Goal: Contribute content

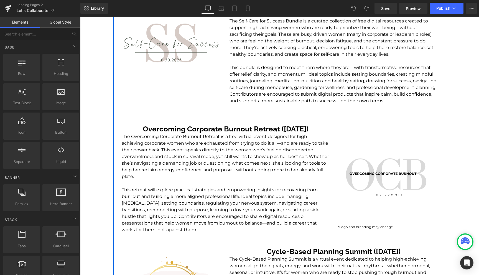
scroll to position [220, 0]
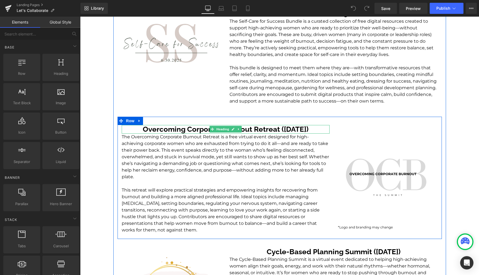
click at [299, 130] on h3 "Overcoming Corporate Burnout Retreat ([DATE])" at bounding box center [226, 129] width 208 height 9
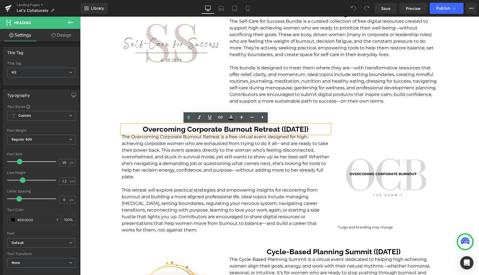
click at [299, 130] on h3 "Overcoming Corporate Burnout Retreat ([DATE])" at bounding box center [226, 129] width 208 height 9
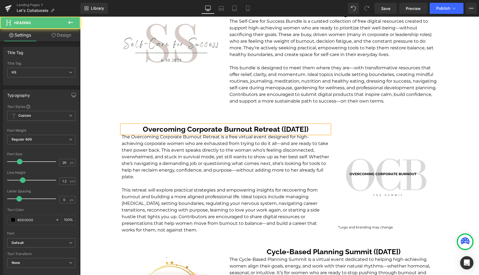
click at [271, 131] on h3 "Overcoming Corporate Burnout Retreat ([DATE])" at bounding box center [226, 129] width 208 height 9
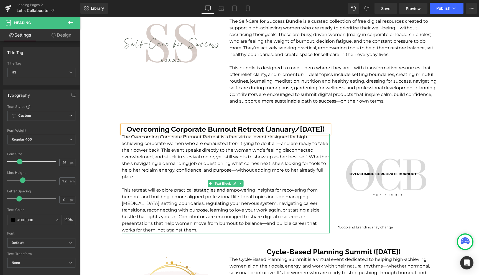
click at [322, 154] on p "The Overcoming Corporate Burnout Retreat is a free virtual event designed for h…" at bounding box center [226, 157] width 208 height 47
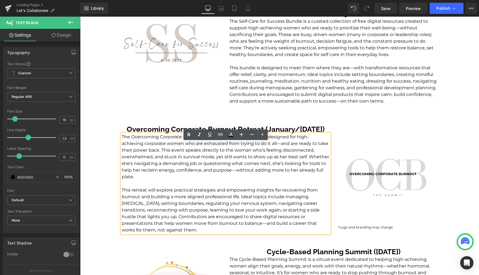
click at [133, 199] on p "This retreat will explore practical strategies and empowering insights for reco…" at bounding box center [226, 210] width 208 height 47
click at [237, 180] on p "The Overcoming Corporate Burnout Retreat is a free virtual event designed for h…" at bounding box center [226, 157] width 208 height 47
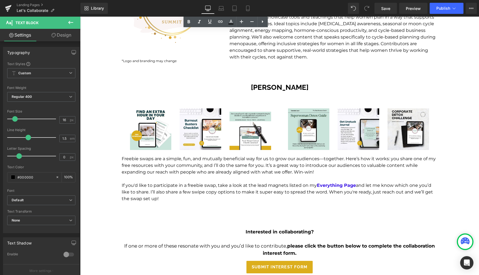
scroll to position [516, 0]
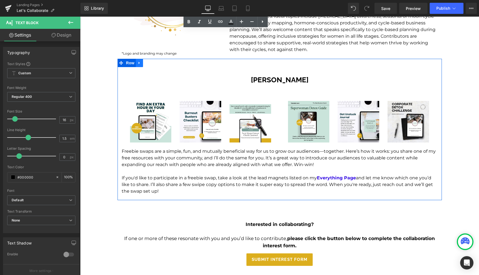
click at [140, 65] on icon at bounding box center [140, 63] width 4 height 4
click at [147, 65] on icon at bounding box center [147, 63] width 4 height 4
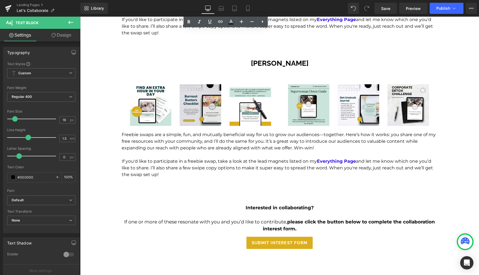
scroll to position [686, 0]
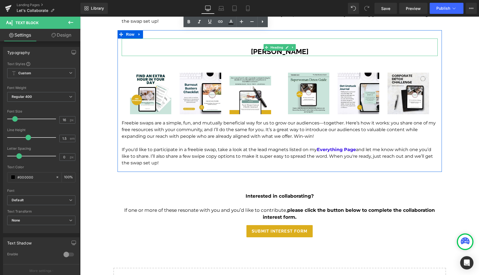
click at [271, 56] on h3 "[PERSON_NAME]" at bounding box center [280, 51] width 316 height 9
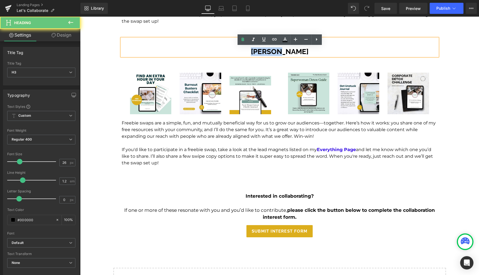
click at [271, 56] on h3 "[PERSON_NAME]" at bounding box center [280, 51] width 316 height 9
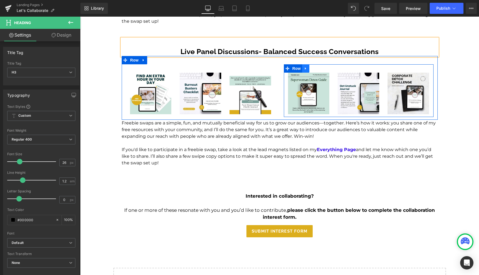
click at [308, 73] on link at bounding box center [305, 68] width 7 height 8
click at [319, 70] on icon at bounding box center [320, 69] width 4 height 4
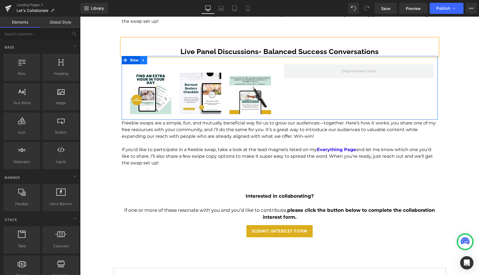
click at [143, 62] on icon at bounding box center [144, 60] width 4 height 4
click at [159, 62] on icon at bounding box center [158, 60] width 4 height 4
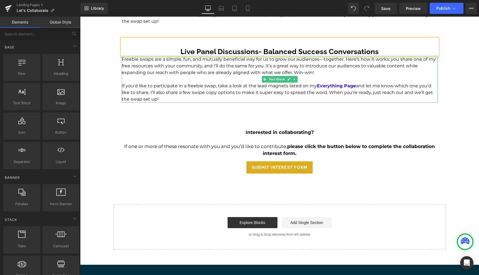
click at [218, 83] on p at bounding box center [280, 79] width 316 height 7
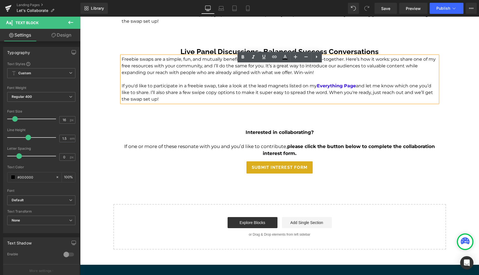
click at [235, 83] on p at bounding box center [280, 79] width 316 height 7
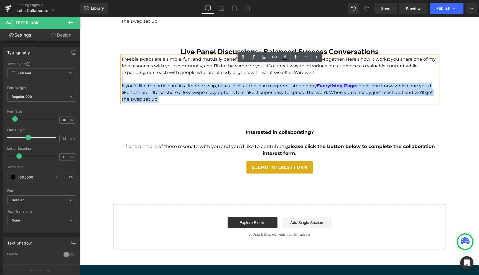
drag, startPoint x: 318, startPoint y: 81, endPoint x: 121, endPoint y: 70, distance: 196.9
click at [122, 70] on div "Freebie swaps are a simple, fun, and mutually beneficial way for us to grow our…" at bounding box center [280, 79] width 316 height 47
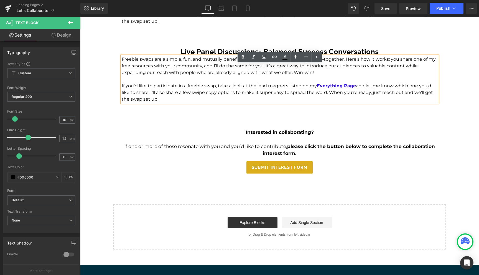
click at [163, 76] on p "Freebie swaps are a simple, fun, and mutually beneficial way for us to grow our…" at bounding box center [280, 66] width 316 height 20
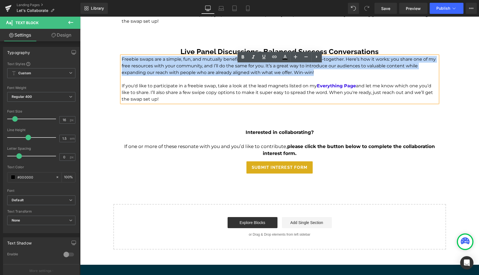
drag, startPoint x: 316, startPoint y: 81, endPoint x: 122, endPoint y: 67, distance: 194.8
click at [122, 67] on p "Freebie swaps are a simple, fun, and mutually beneficial way for us to grow our…" at bounding box center [280, 66] width 316 height 20
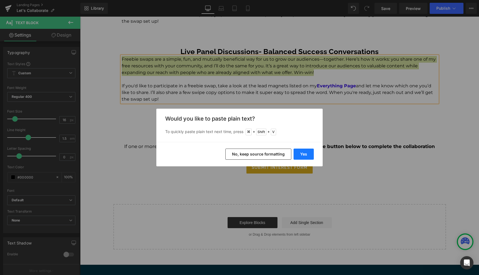
click at [306, 154] on button "Yes" at bounding box center [304, 154] width 20 height 11
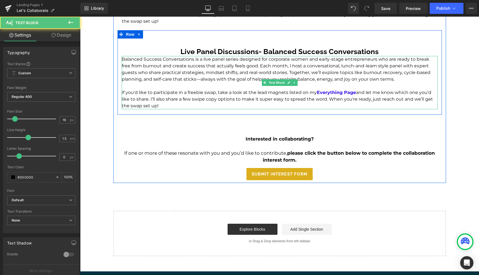
click at [246, 106] on p "If you'd like to participate in a freebie swap, take a look at the lead magnets…" at bounding box center [280, 99] width 316 height 20
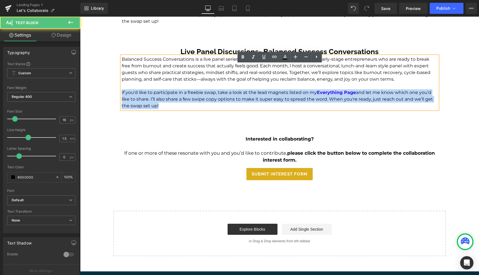
drag, startPoint x: 163, startPoint y: 115, endPoint x: 118, endPoint y: 102, distance: 47.3
click at [118, 102] on div "Live Panel Discussions- Balanced Success Conversations Heading Balanced Success…" at bounding box center [280, 74] width 324 height 70
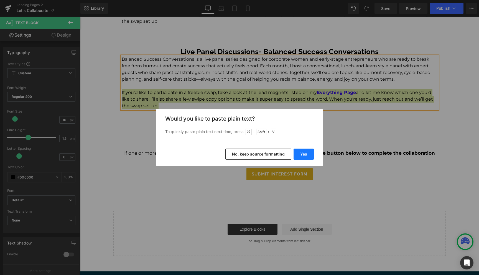
click at [302, 156] on button "Yes" at bounding box center [304, 154] width 20 height 11
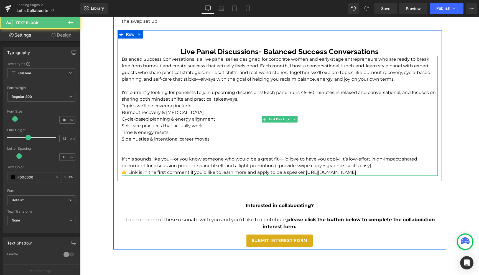
click at [246, 103] on p "I’m currently looking for panelists to join upcoming discussions! Each panel ru…" at bounding box center [280, 95] width 316 height 13
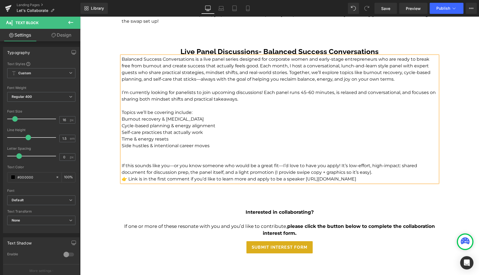
click at [377, 176] on p "If this sounds like you—or you know someone who would be a great fit—I’d love t…" at bounding box center [280, 168] width 316 height 13
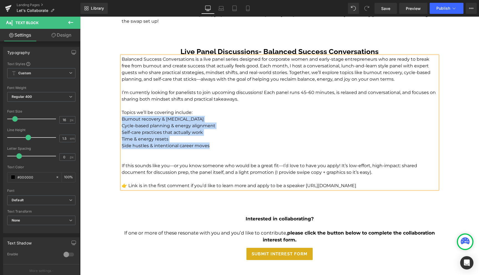
drag, startPoint x: 216, startPoint y: 154, endPoint x: 123, endPoint y: 128, distance: 96.5
click at [123, 128] on div "Balanced Success Conversations is a live panel series designed for corporate wo…" at bounding box center [280, 122] width 316 height 133
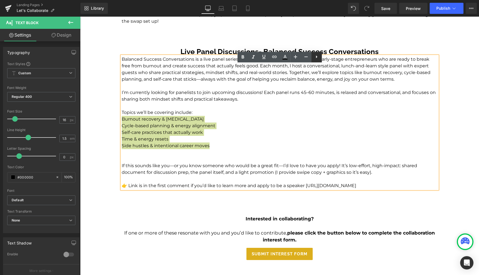
click at [320, 55] on link at bounding box center [316, 57] width 11 height 11
click at [314, 58] on icon at bounding box center [316, 57] width 7 height 7
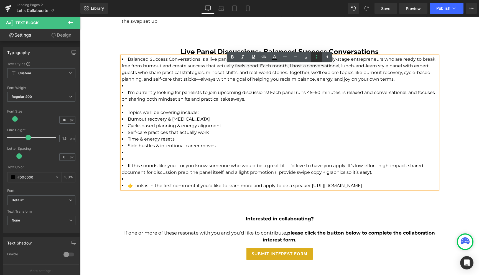
click at [318, 58] on icon at bounding box center [316, 57] width 7 height 7
click at [236, 129] on p "Balanced Success Conversations is a live panel series designed for corporate wo…" at bounding box center [280, 122] width 316 height 133
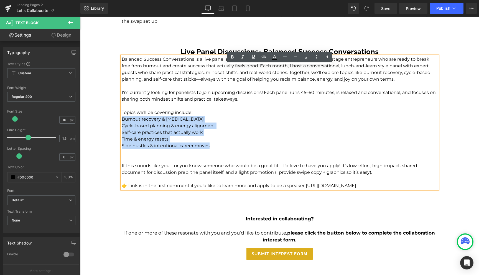
drag, startPoint x: 212, startPoint y: 154, endPoint x: 123, endPoint y: 129, distance: 93.2
click at [123, 129] on p "Balanced Success Conversations is a live panel series designed for corporate wo…" at bounding box center [280, 122] width 316 height 133
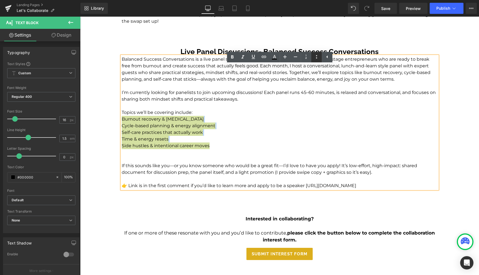
click at [316, 56] on icon at bounding box center [316, 56] width 1 height 3
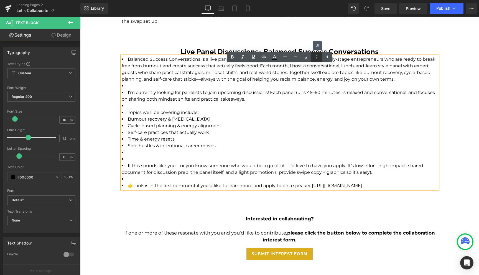
click at [316, 56] on icon at bounding box center [316, 56] width 1 height 3
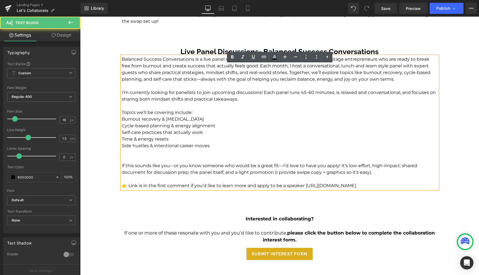
click at [256, 126] on p "Balanced Success Conversations is a live panel series designed for corporate wo…" at bounding box center [280, 122] width 316 height 133
click at [122, 122] on span "Burnout recovery & [MEDICAL_DATA]" at bounding box center [163, 118] width 82 height 5
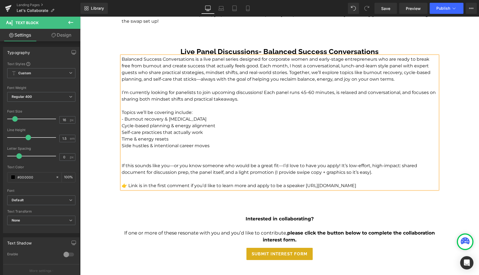
click at [122, 128] on span "Cycle-based planning & energy alignment" at bounding box center [169, 125] width 94 height 5
click at [122, 135] on span "Self-care practices that actually work" at bounding box center [162, 132] width 81 height 5
click at [123, 142] on span "Time & energy resets" at bounding box center [145, 138] width 47 height 5
click at [123, 148] on span "Side hustles & intentional career moves" at bounding box center [166, 145] width 88 height 5
click at [161, 165] on p "Balanced Success Conversations is a live panel series designed for corporate wo…" at bounding box center [280, 122] width 316 height 133
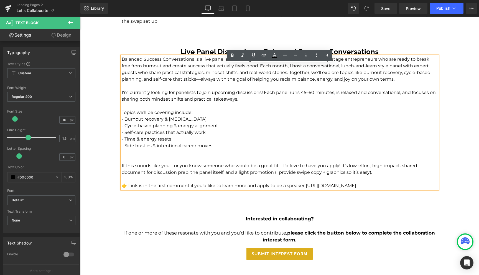
click at [168, 115] on span "Topics we’ll be covering include:" at bounding box center [157, 112] width 71 height 5
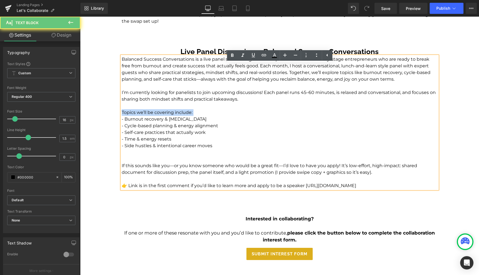
click at [168, 115] on span "Topics we’ll be covering include:" at bounding box center [157, 112] width 71 height 5
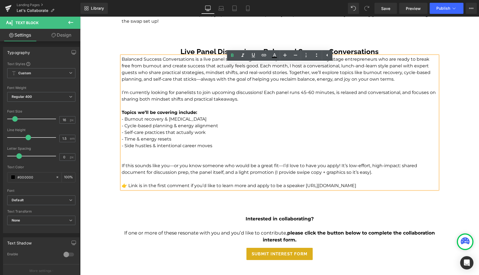
click at [245, 113] on p "Balanced Success Conversations is a live panel series designed for corporate wo…" at bounding box center [280, 122] width 316 height 133
click at [274, 91] on p "Balanced Success Conversations is a live panel series designed for corporate wo…" at bounding box center [280, 122] width 316 height 133
click at [122, 68] on span "Balanced Success Conversations is a live panel series designed for corporate wo…" at bounding box center [276, 69] width 309 height 25
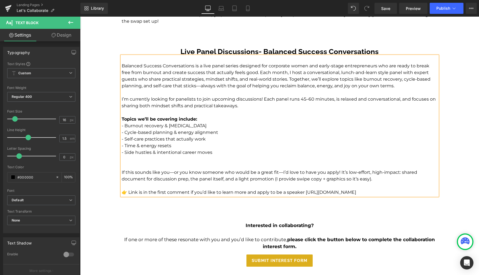
click at [294, 127] on p "Balanced Success Conversations is a live panel series designed for corporate wo…" at bounding box center [280, 129] width 316 height 133
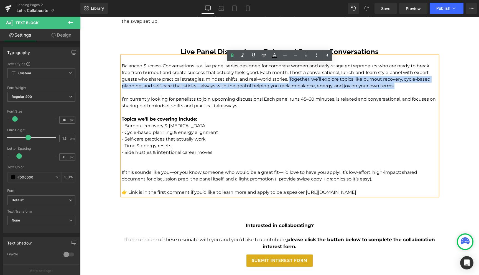
drag, startPoint x: 400, startPoint y: 95, endPoint x: 290, endPoint y: 89, distance: 109.9
click at [290, 89] on p "Balanced Success Conversations is a live panel series designed for corporate wo…" at bounding box center [280, 129] width 316 height 133
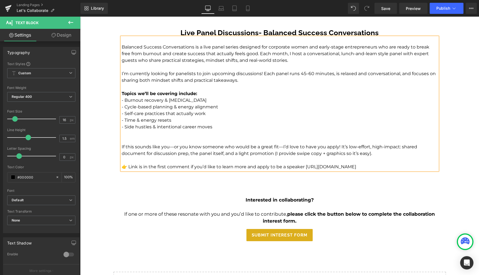
scroll to position [710, 0]
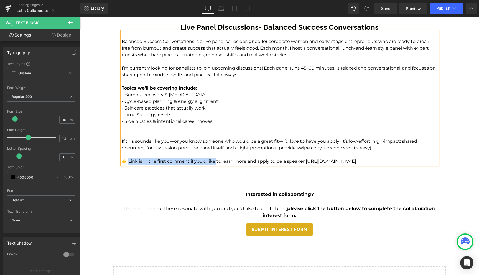
drag, startPoint x: 215, startPoint y: 171, endPoint x: 128, endPoint y: 172, distance: 87.9
click at [128, 164] on span "👉 Link is in the first comment if you’d like to learn more and apply to be a sp…" at bounding box center [239, 161] width 235 height 5
drag, startPoint x: 358, startPoint y: 169, endPoint x: 216, endPoint y: 172, distance: 141.7
click at [216, 165] on p "Balanced Success Conversations is a live panel series designed for corporate wo…" at bounding box center [280, 101] width 316 height 126
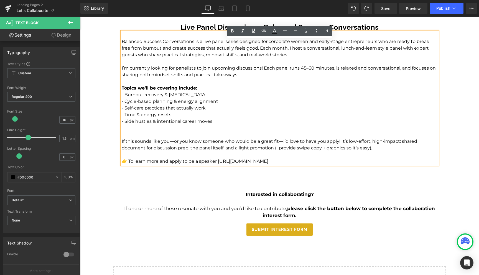
drag, startPoint x: 361, startPoint y: 168, endPoint x: 217, endPoint y: 171, distance: 144.2
click at [217, 165] on p "Balanced Success Conversations is a live panel series designed for corporate wo…" at bounding box center [280, 101] width 316 height 126
copy span "ttps://[DOMAIN_NAME][URL]"
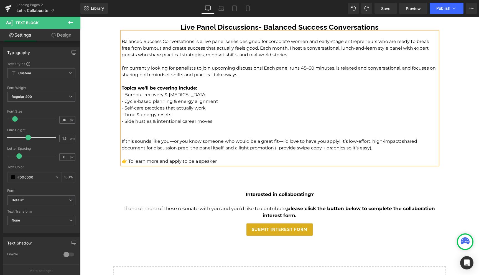
click at [128, 164] on span "👉 To learn more and apply to be a speaker" at bounding box center [169, 161] width 95 height 5
drag, startPoint x: 240, startPoint y: 171, endPoint x: 128, endPoint y: 170, distance: 111.7
click at [128, 165] on p "Balanced Success Conversations is a live panel series designed for corporate wo…" at bounding box center [280, 101] width 316 height 126
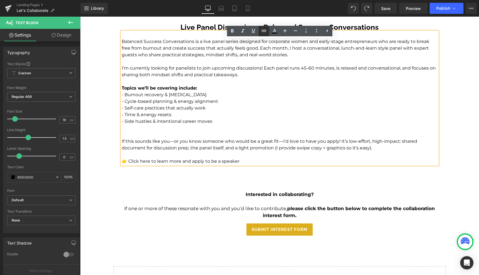
click at [264, 32] on icon at bounding box center [264, 30] width 7 height 7
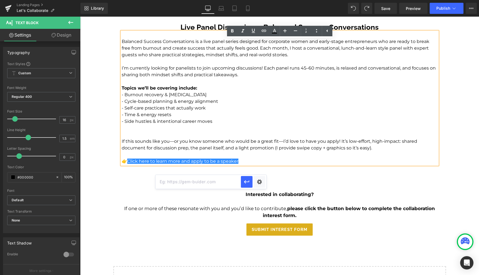
click at [225, 183] on input "text" at bounding box center [198, 182] width 85 height 14
paste input "[URL][DOMAIN_NAME]"
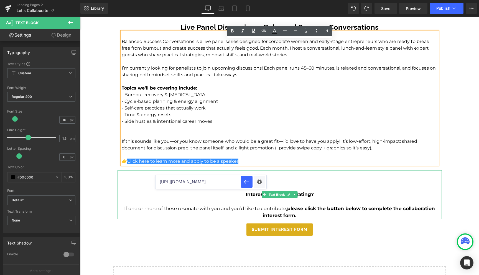
scroll to position [0, 55]
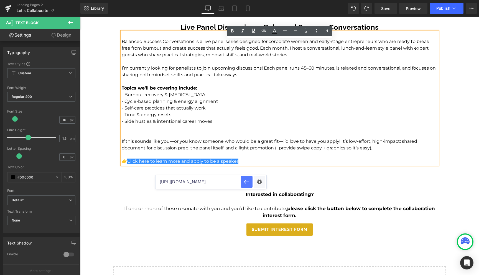
type input "[URL][DOMAIN_NAME]"
click at [248, 180] on icon "button" at bounding box center [246, 182] width 7 height 7
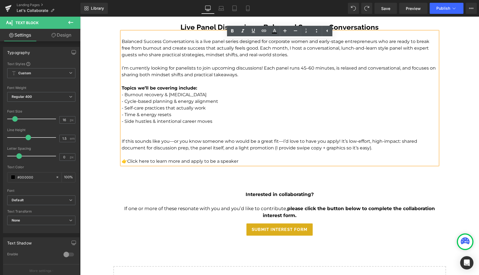
click at [233, 164] on span "👉 Click here to learn more and apply to be a speaker" at bounding box center [180, 161] width 117 height 5
drag, startPoint x: 238, startPoint y: 170, endPoint x: 128, endPoint y: 169, distance: 110.6
click at [128, 164] on span "👉 Click here to learn more and apply to be a speaker" at bounding box center [180, 161] width 117 height 5
click at [264, 31] on icon at bounding box center [264, 30] width 7 height 7
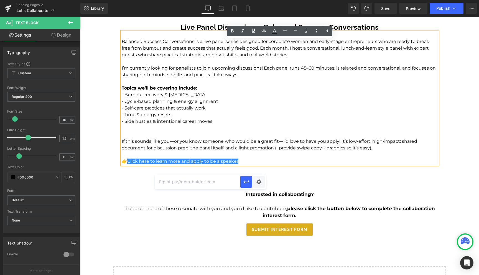
click at [224, 181] on input "text" at bounding box center [197, 182] width 85 height 14
paste input "[URL][DOMAIN_NAME]"
type input "[URL][DOMAIN_NAME]"
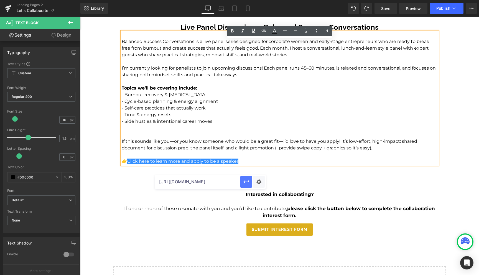
click at [247, 181] on icon "button" at bounding box center [246, 182] width 7 height 7
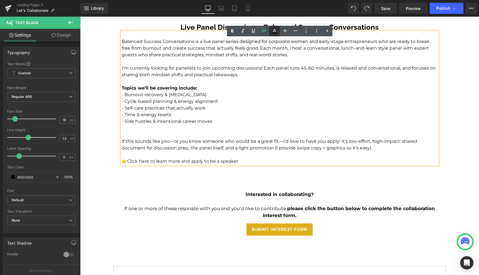
click at [275, 30] on icon at bounding box center [274, 31] width 7 height 7
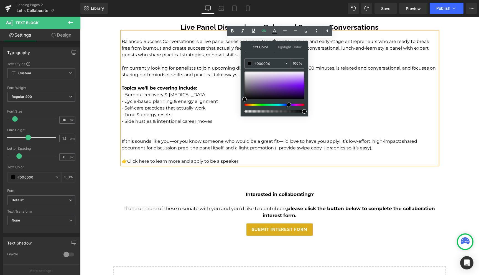
click at [287, 105] on div at bounding box center [272, 105] width 60 height 2
drag, startPoint x: 289, startPoint y: 105, endPoint x: 283, endPoint y: 104, distance: 5.3
click at [283, 104] on span at bounding box center [285, 105] width 4 height 4
click at [297, 82] on div at bounding box center [275, 86] width 60 height 28
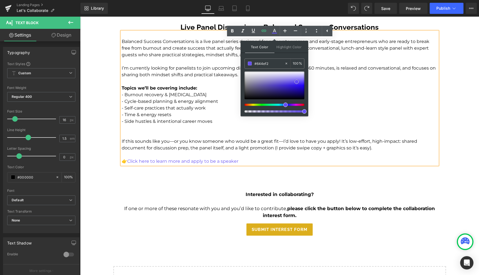
type input "#4025ed"
click at [296, 84] on div at bounding box center [275, 86] width 60 height 28
click at [232, 31] on icon at bounding box center [232, 30] width 2 height 3
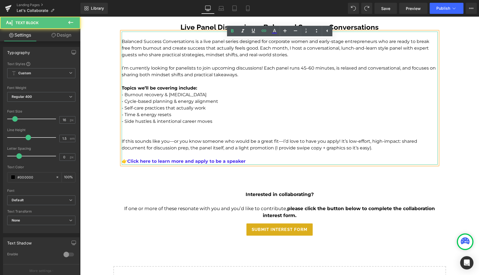
click at [264, 165] on p "Balanced Success Conversations is a live panel series designed for corporate wo…" at bounding box center [280, 101] width 316 height 126
click at [268, 125] on p "Balanced Success Conversations is a live panel series designed for corporate wo…" at bounding box center [280, 101] width 316 height 126
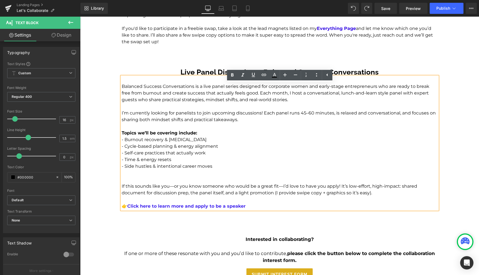
scroll to position [665, 0]
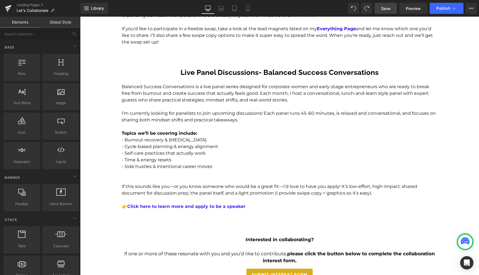
click at [386, 9] on span "Save" at bounding box center [385, 9] width 9 height 6
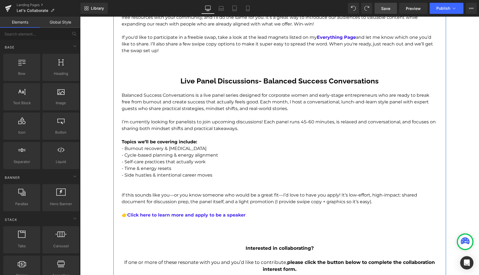
scroll to position [657, 0]
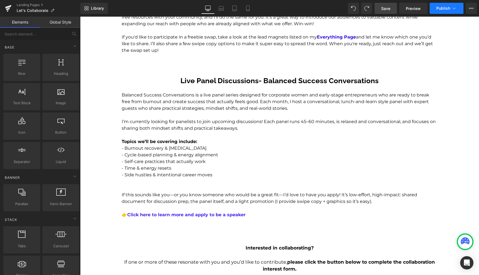
click at [441, 9] on span "Publish" at bounding box center [443, 8] width 14 height 4
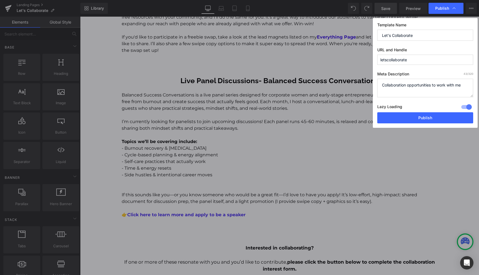
click at [463, 87] on textarea "Collaboration opportunities to work with me" at bounding box center [425, 88] width 96 height 19
type textarea "Collaboration opportunities to work with The Goal Success Coach"
click at [446, 119] on button "Publish" at bounding box center [425, 117] width 96 height 11
